Goal: Information Seeking & Learning: Check status

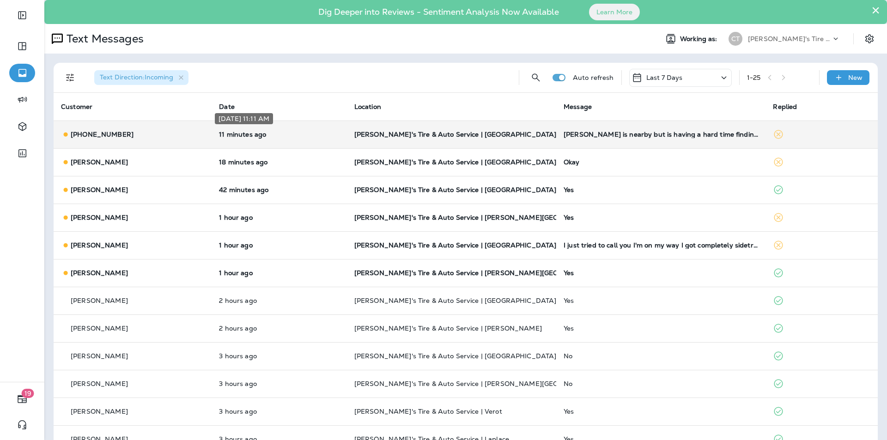
click at [302, 134] on p "11 minutes ago" at bounding box center [279, 134] width 120 height 7
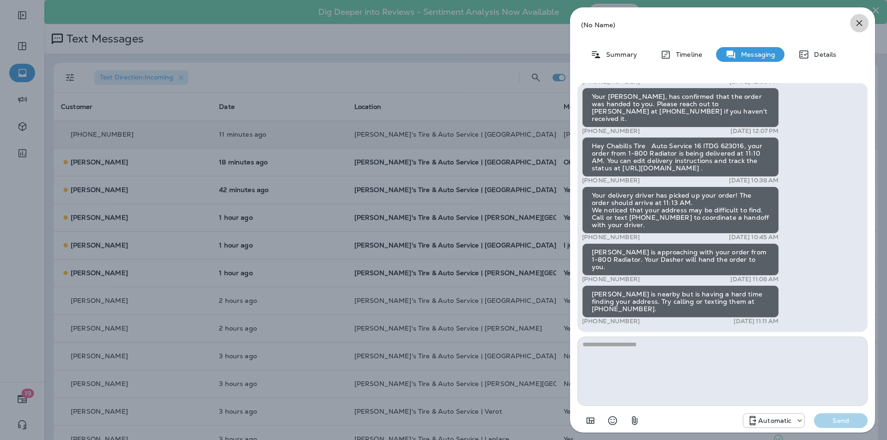
click at [861, 23] on icon "button" at bounding box center [858, 23] width 11 height 11
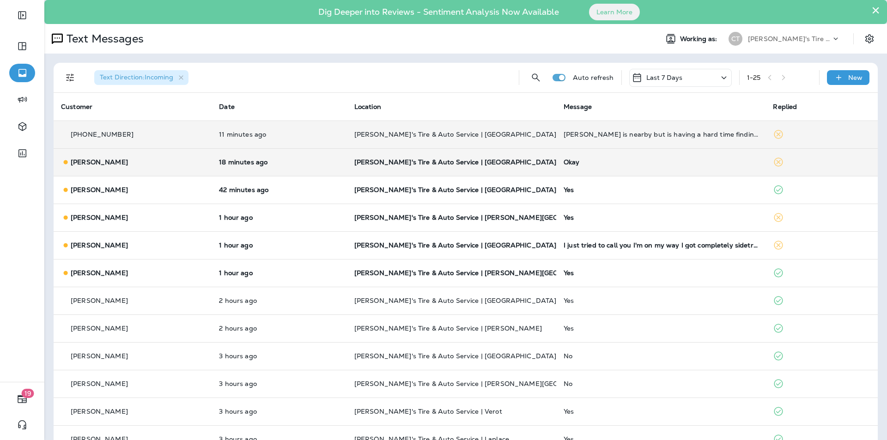
click at [298, 157] on td "18 minutes ago" at bounding box center [278, 162] width 135 height 28
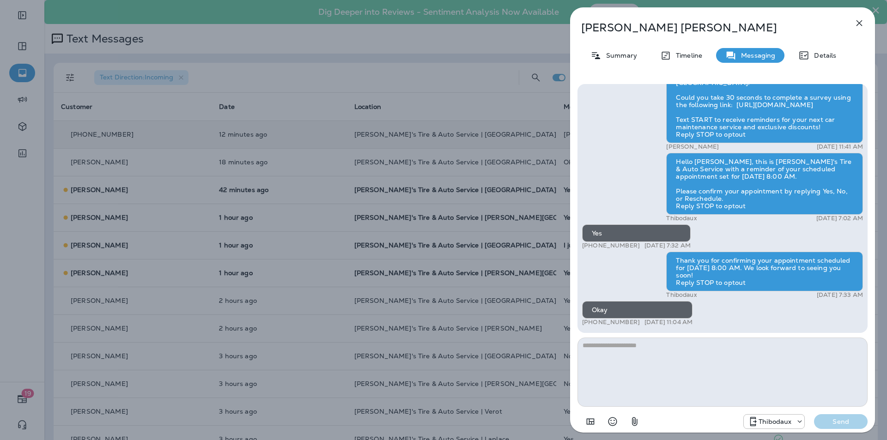
click at [858, 23] on icon "button" at bounding box center [859, 23] width 6 height 6
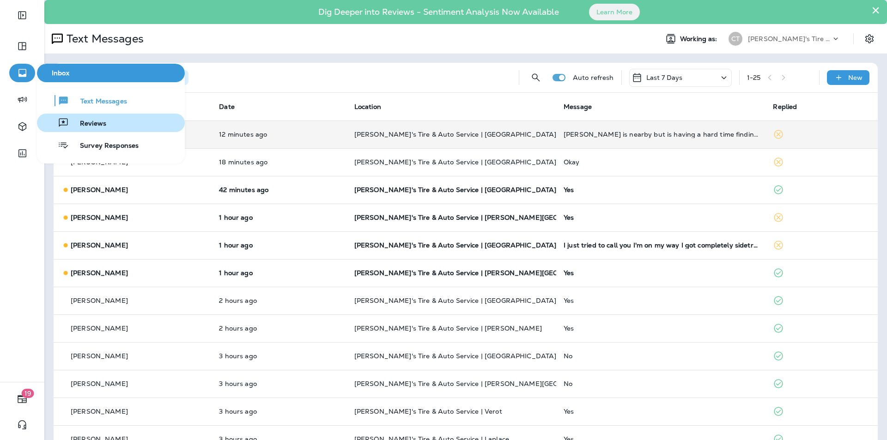
click at [78, 124] on span "Reviews" at bounding box center [87, 124] width 37 height 9
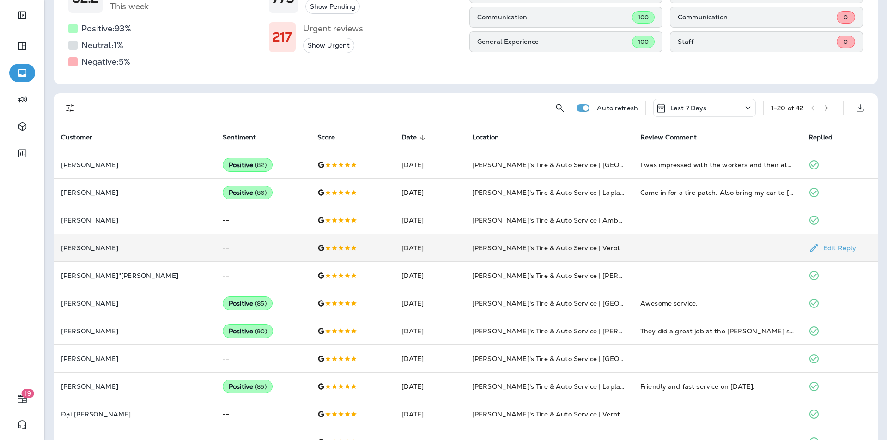
scroll to position [139, 0]
